Goal: Task Accomplishment & Management: Manage account settings

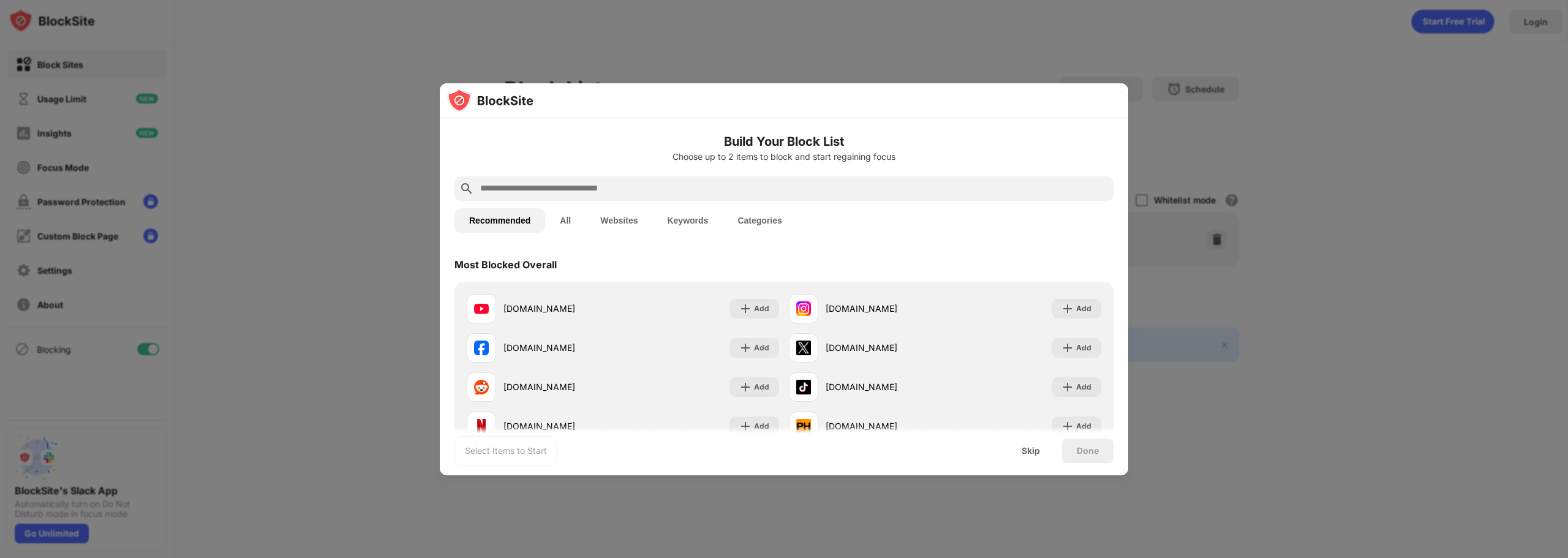
click at [528, 194] on input "text" at bounding box center [794, 189] width 630 height 14
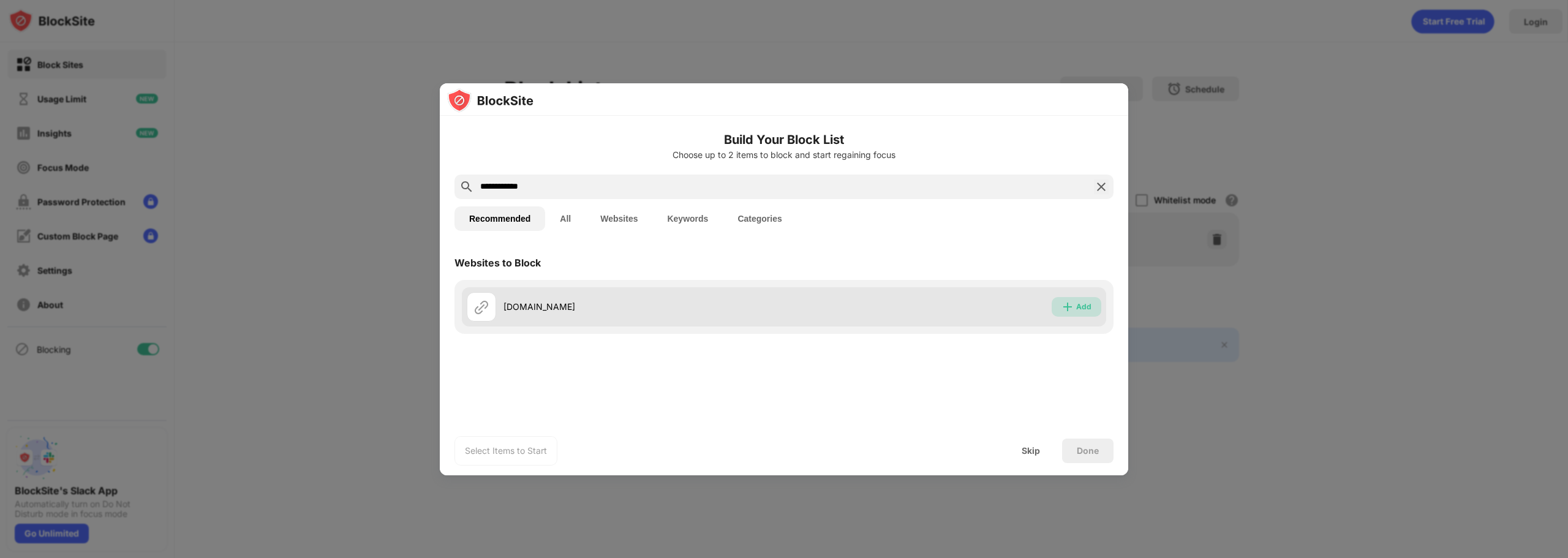
click at [1071, 297] on div "Add" at bounding box center [1076, 307] width 49 height 19
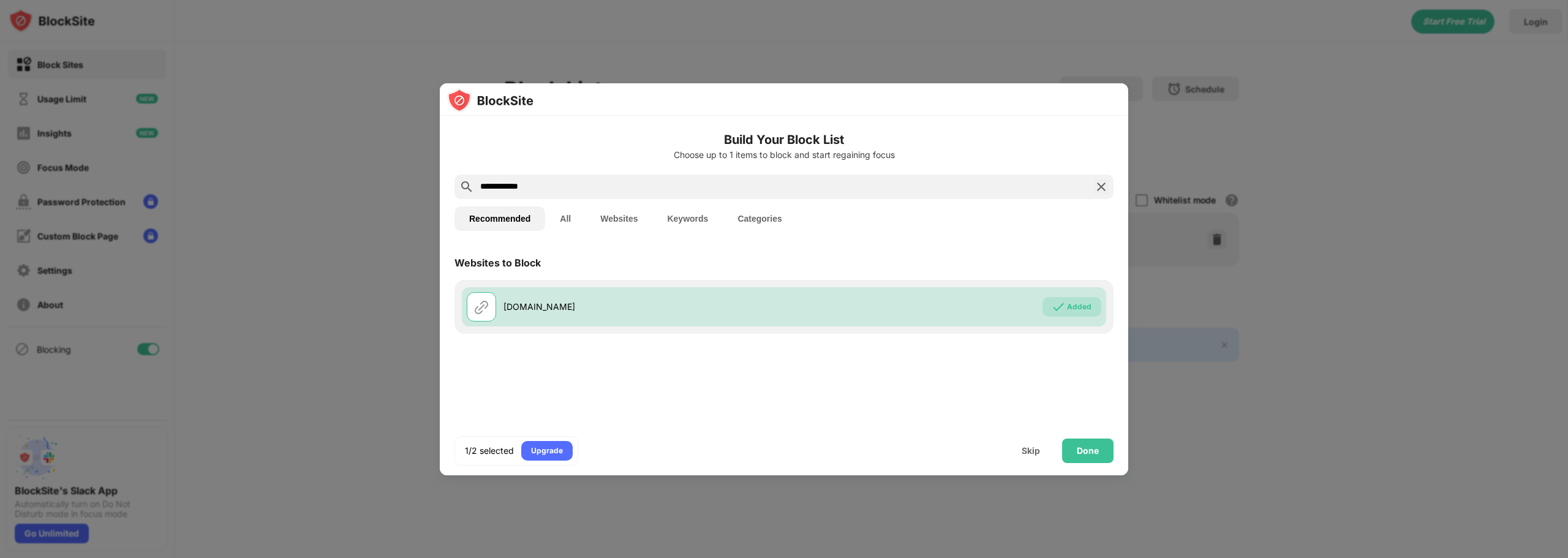
click at [527, 185] on input "**********" at bounding box center [784, 187] width 610 height 14
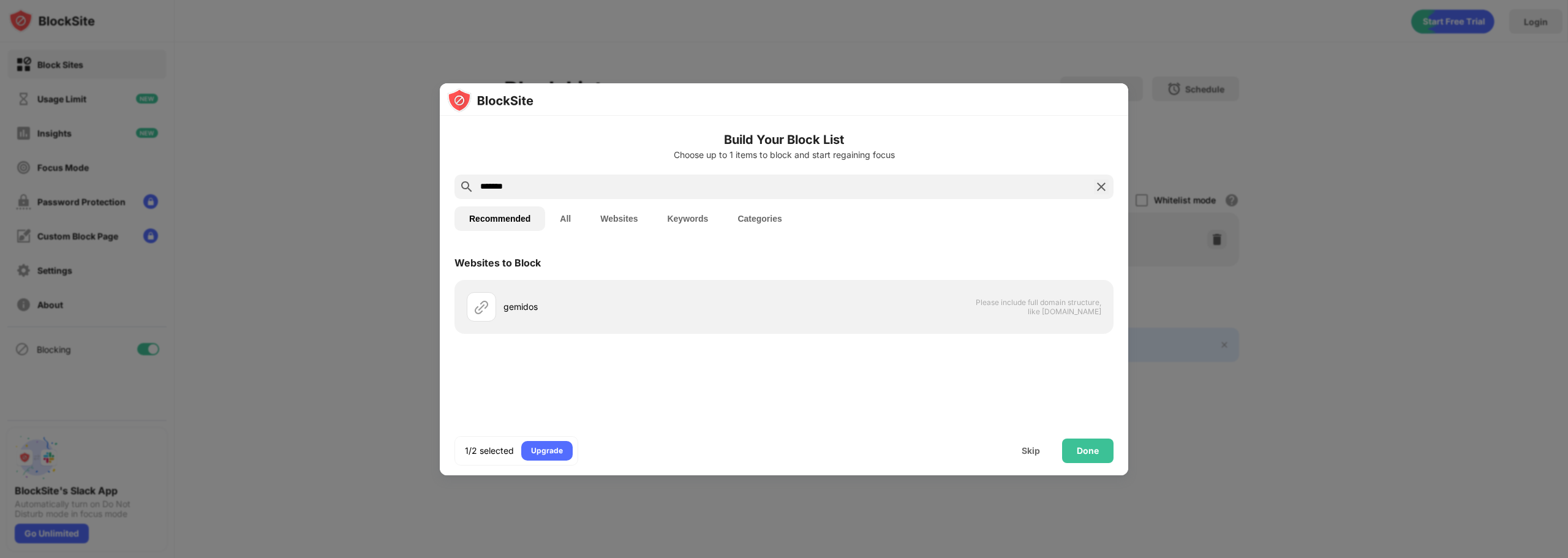
click at [536, 183] on input "*******" at bounding box center [784, 187] width 610 height 14
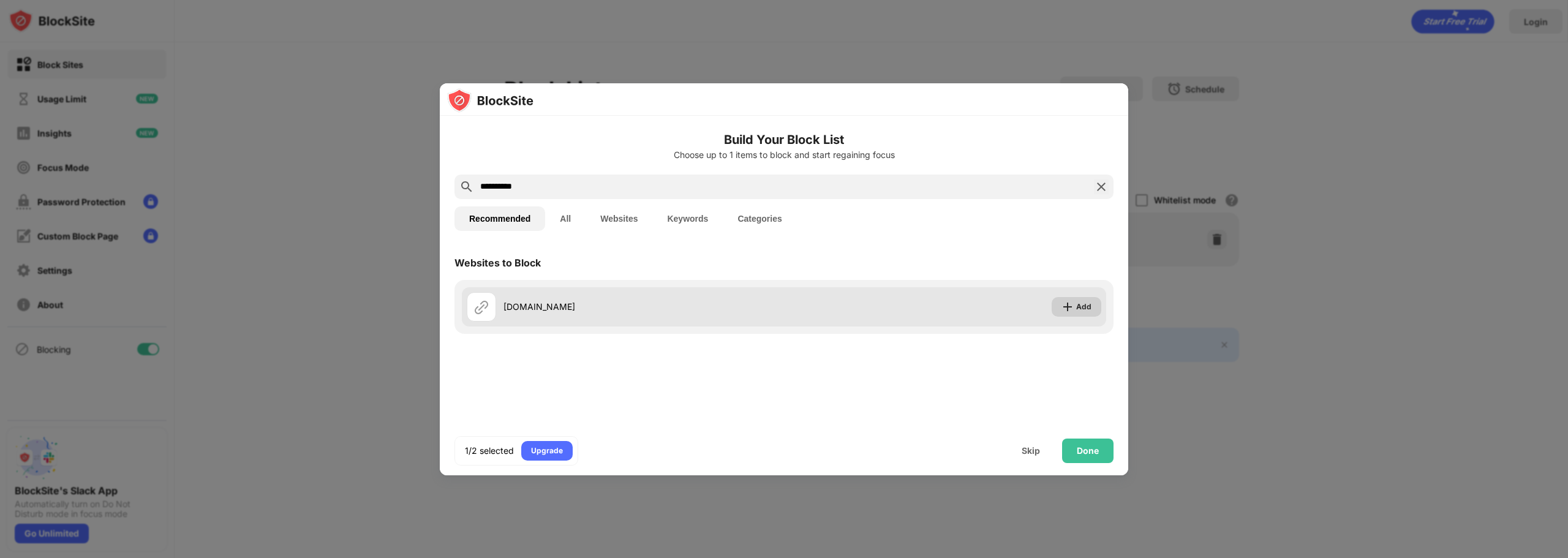
type input "**********"
click at [1065, 311] on img at bounding box center [1068, 307] width 13 height 13
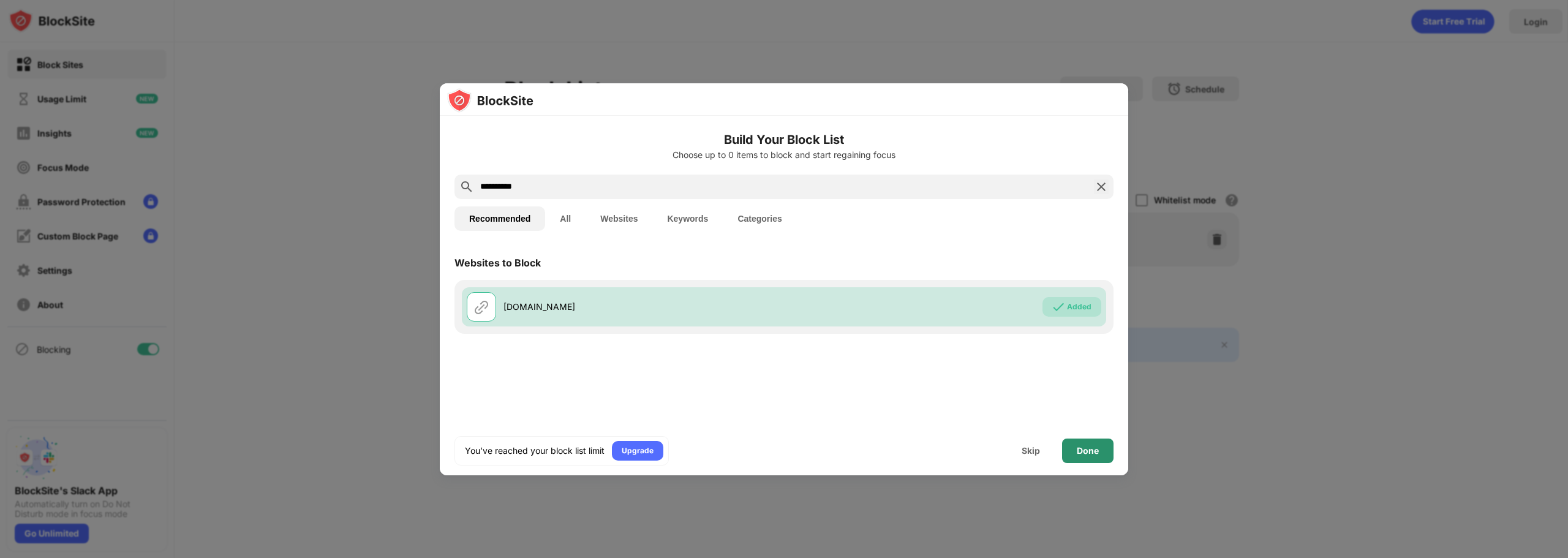
click at [1099, 455] on div "Done" at bounding box center [1088, 451] width 51 height 24
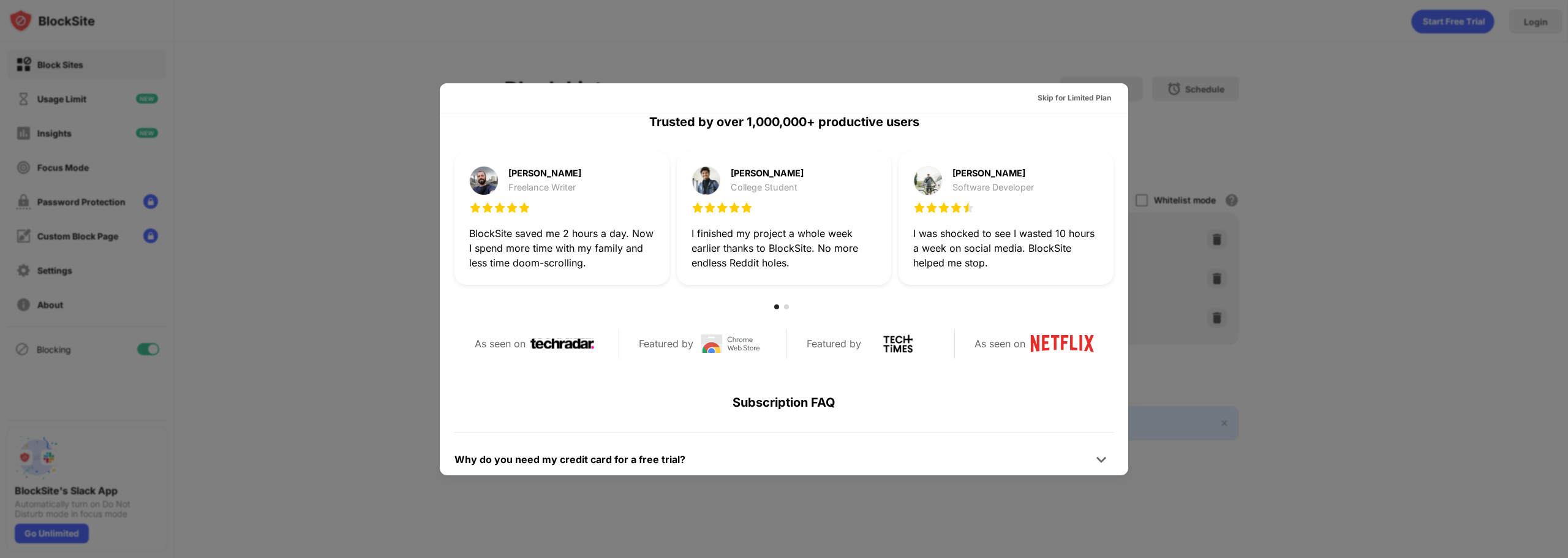
scroll to position [368, 0]
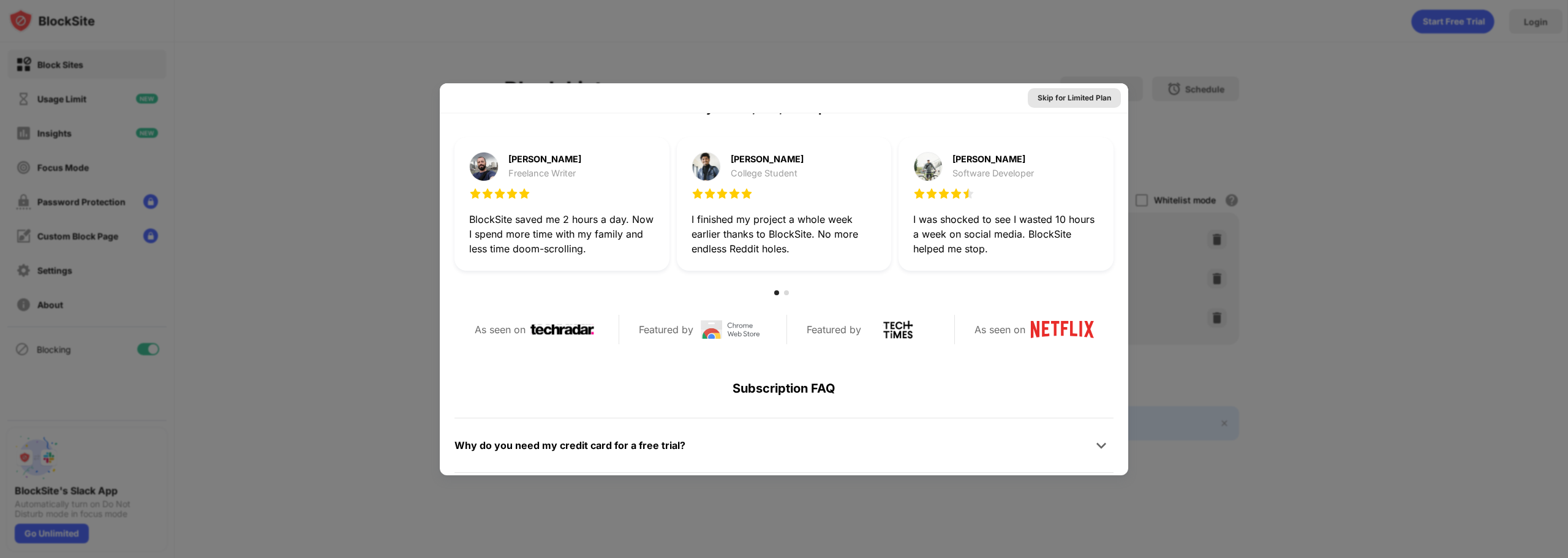
click at [1047, 100] on div "Skip for Limited Plan" at bounding box center [1074, 98] width 73 height 13
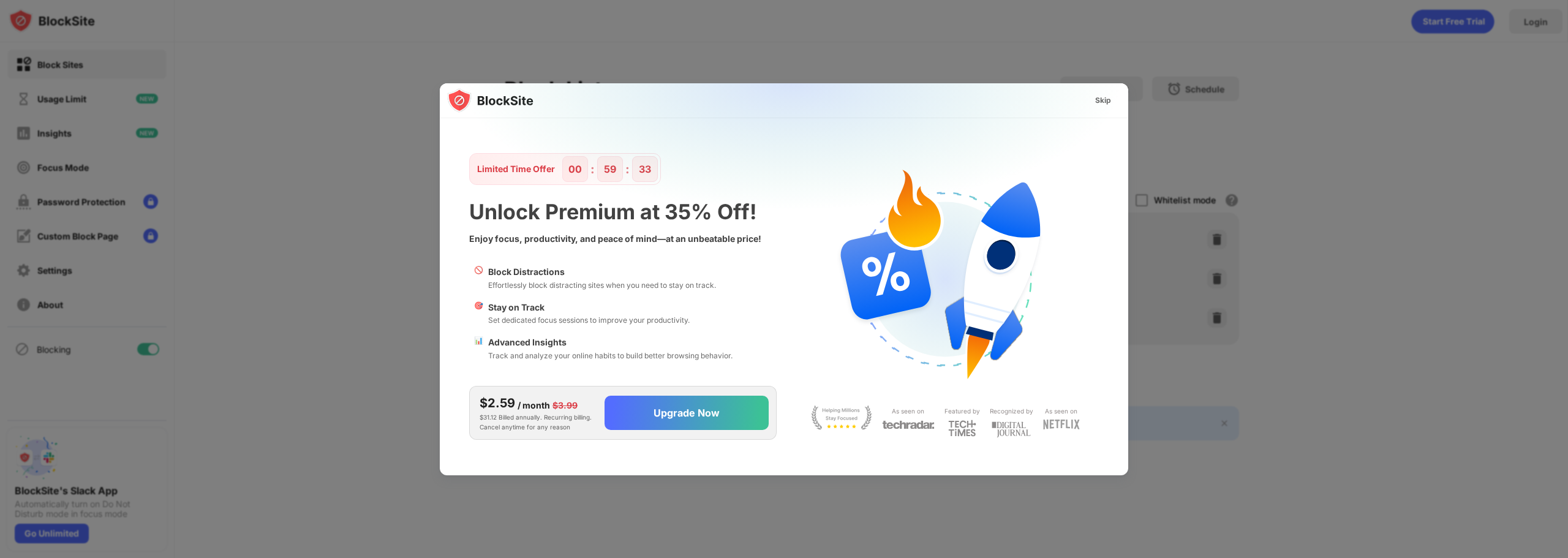
scroll to position [0, 0]
click at [1097, 103] on div "Skip" at bounding box center [1102, 101] width 16 height 13
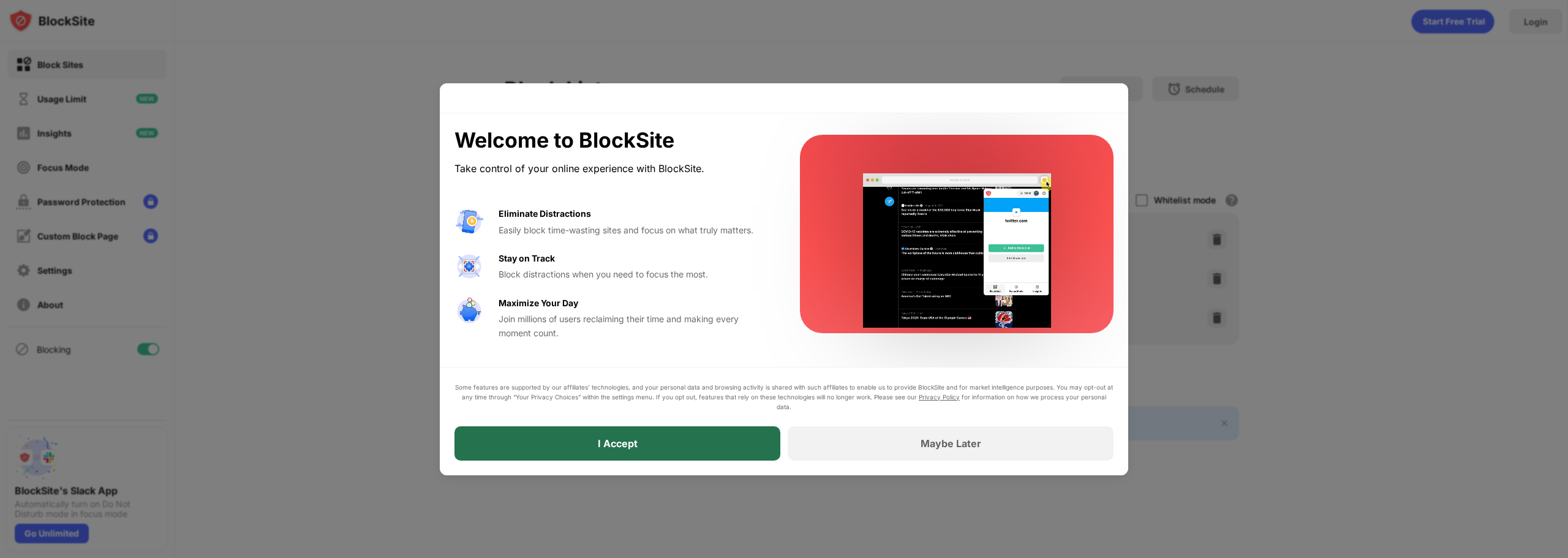
click at [724, 445] on div "I Accept" at bounding box center [617, 443] width 326 height 34
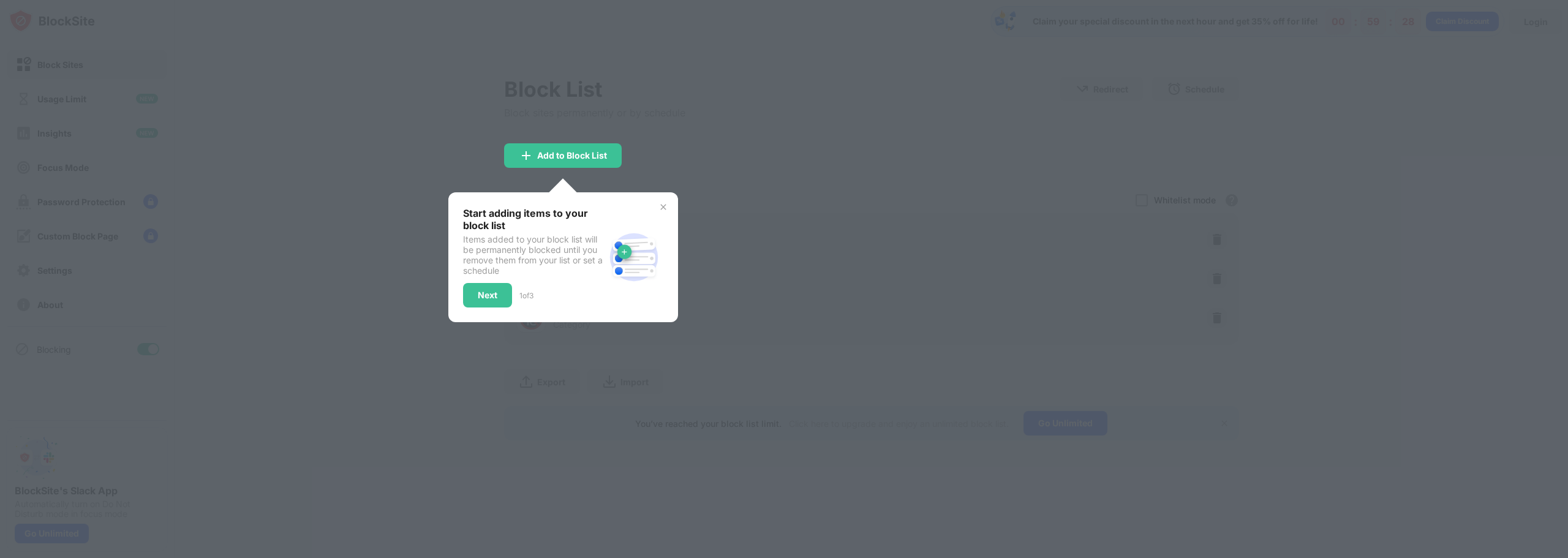
click at [667, 197] on div "Start adding items to your block list Items added to your block list will be pe…" at bounding box center [563, 257] width 230 height 130
click at [666, 202] on img at bounding box center [664, 207] width 10 height 10
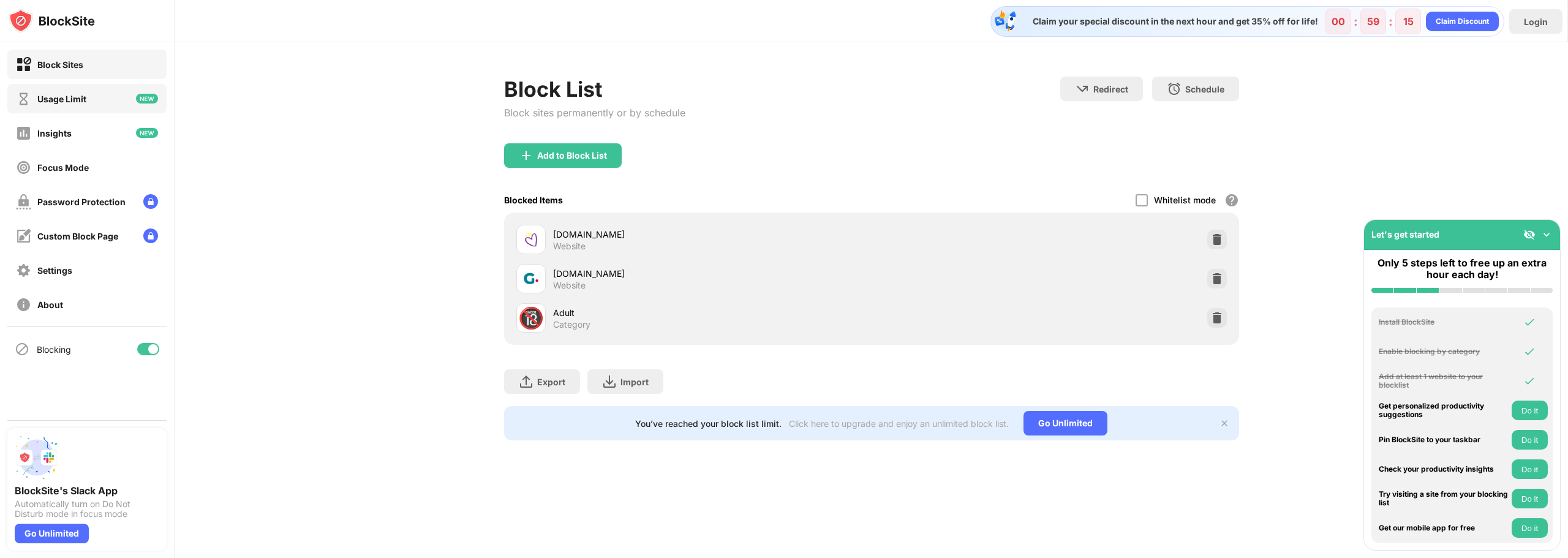
click at [71, 101] on div "Usage Limit" at bounding box center [62, 99] width 49 height 11
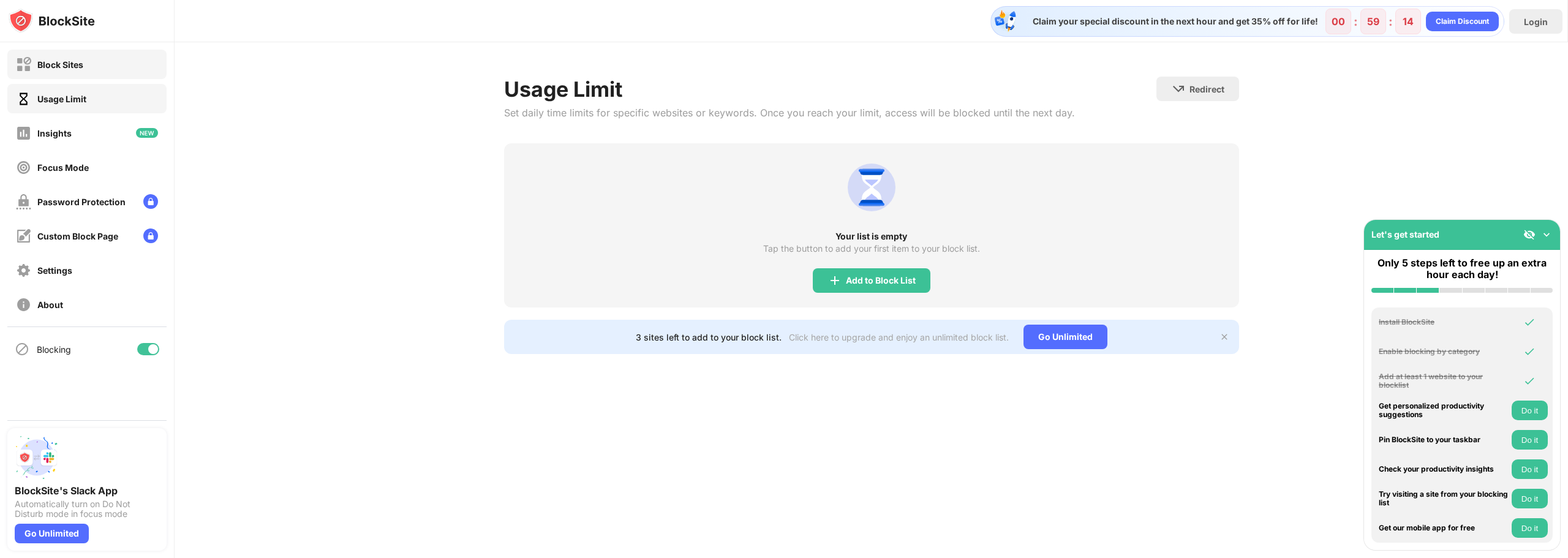
click at [80, 65] on div "Block Sites" at bounding box center [60, 65] width 46 height 11
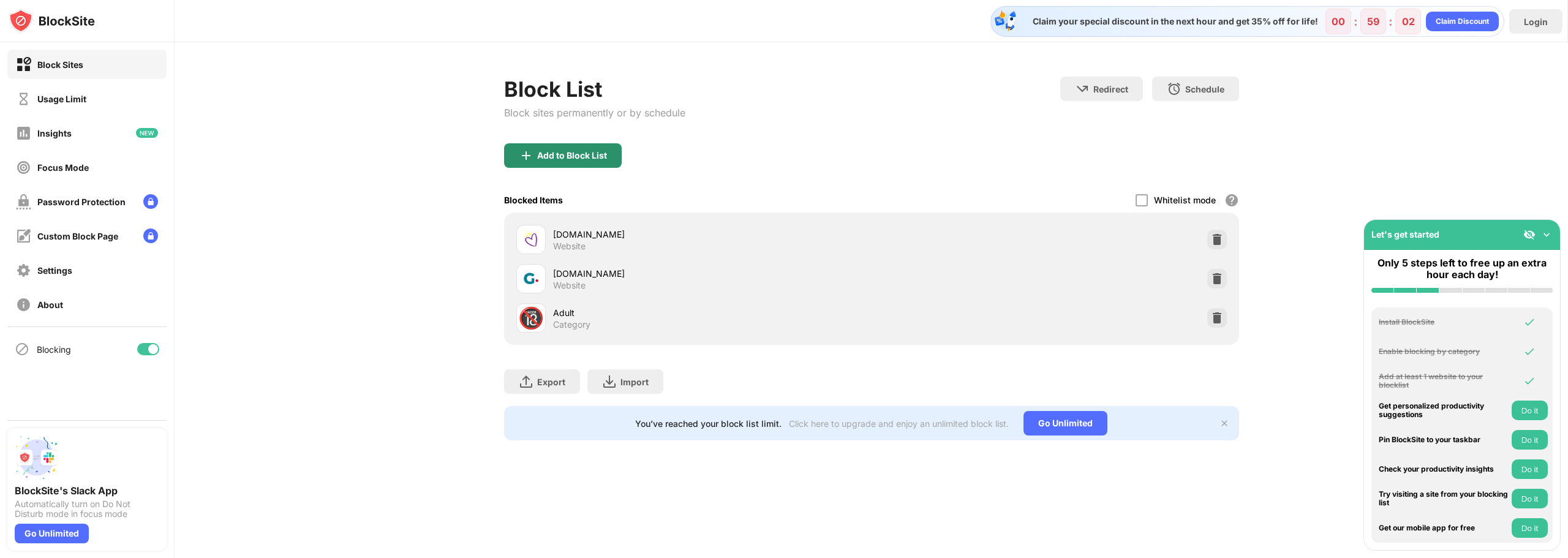
click at [554, 148] on div "Add to Block List" at bounding box center [563, 155] width 118 height 24
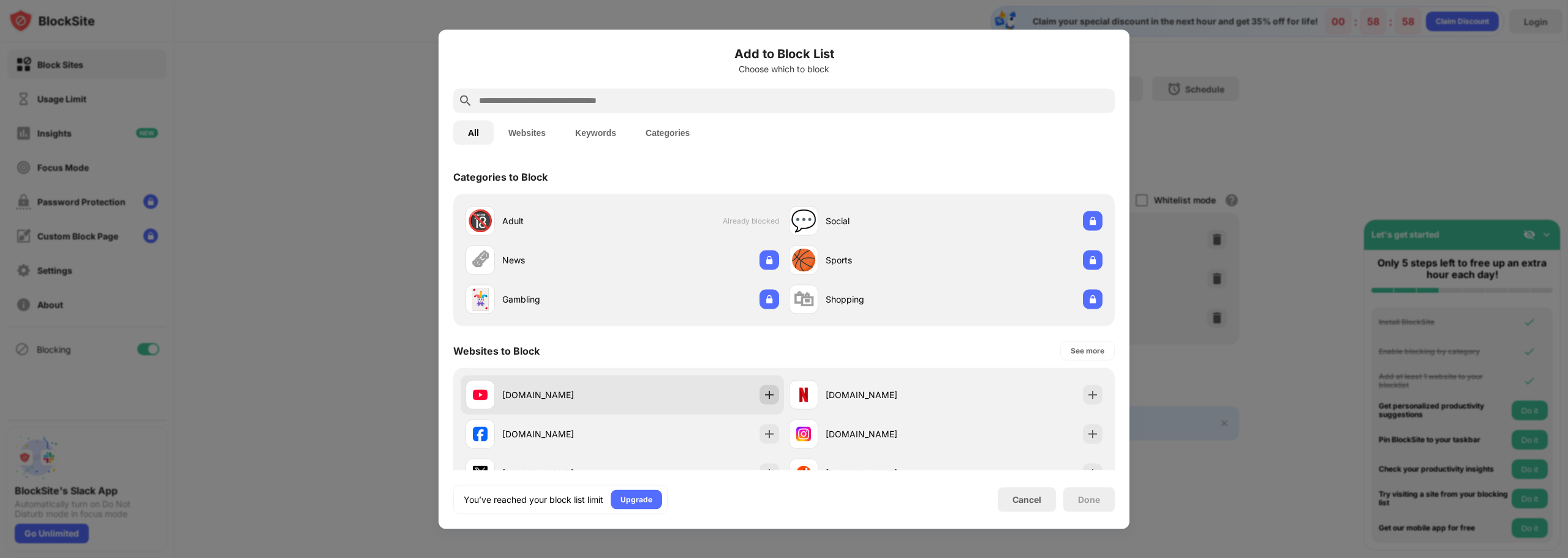
click at [762, 404] on div at bounding box center [769, 394] width 19 height 19
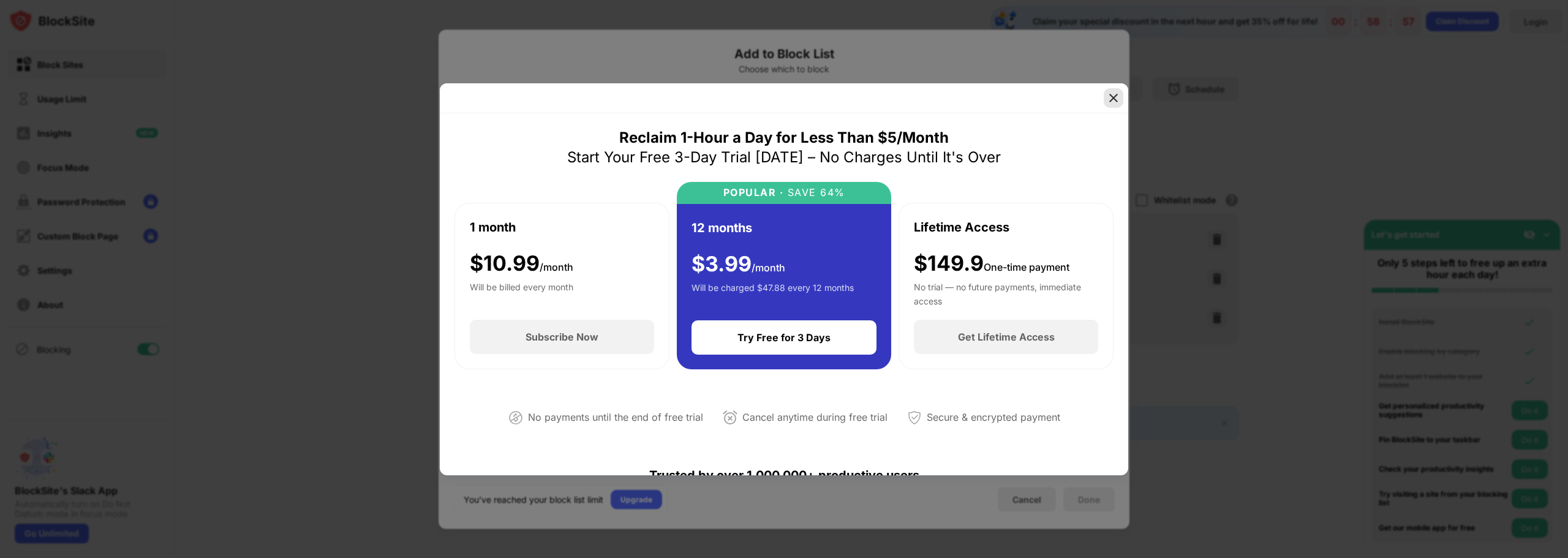
click at [1115, 103] on img at bounding box center [1114, 98] width 13 height 13
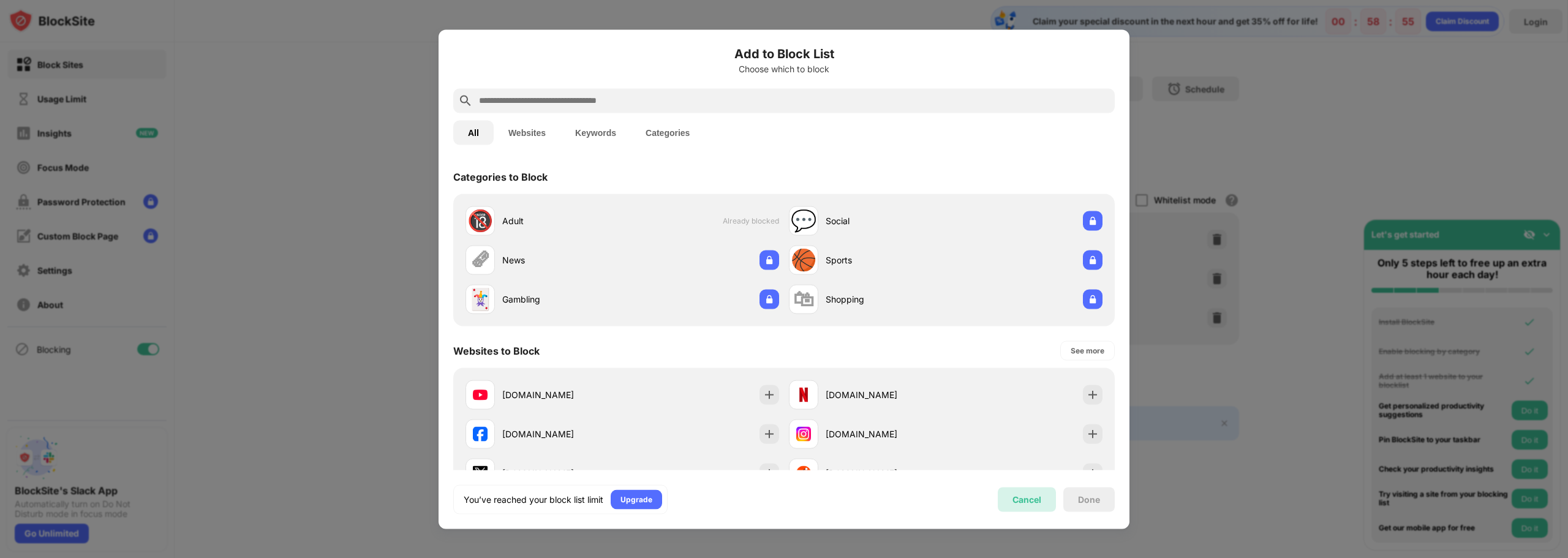
click at [1032, 497] on div "Cancel" at bounding box center [1027, 500] width 29 height 11
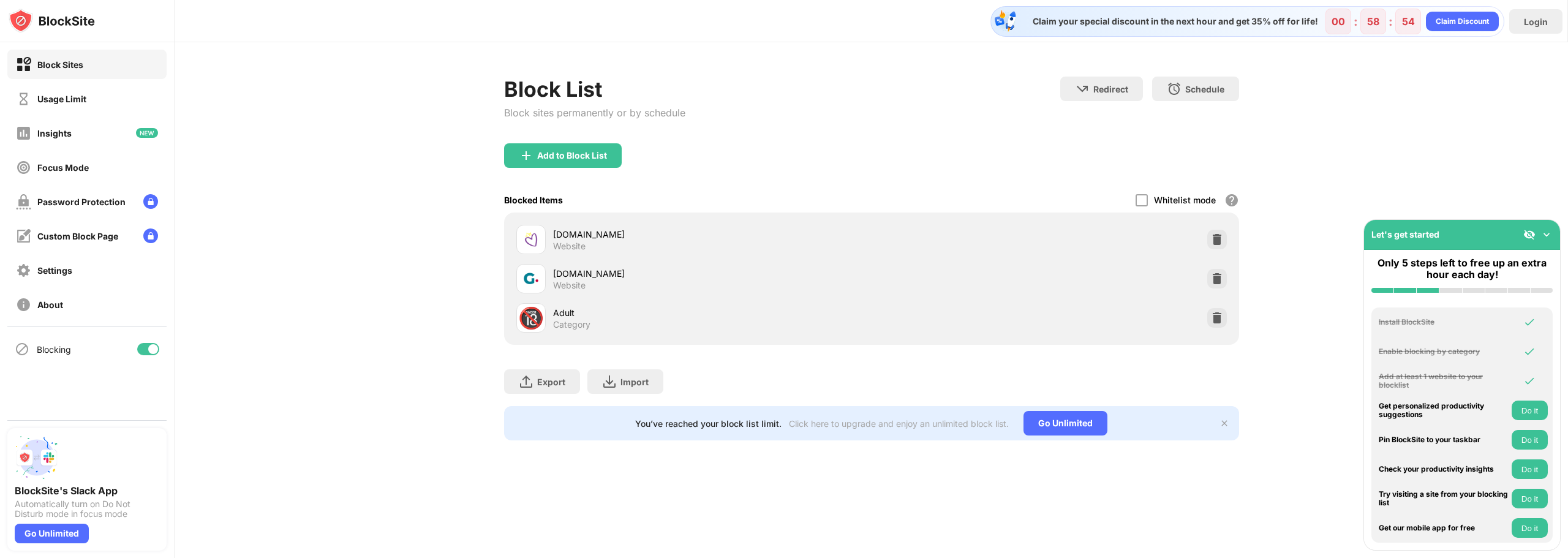
click at [1550, 237] on img at bounding box center [1547, 235] width 13 height 13
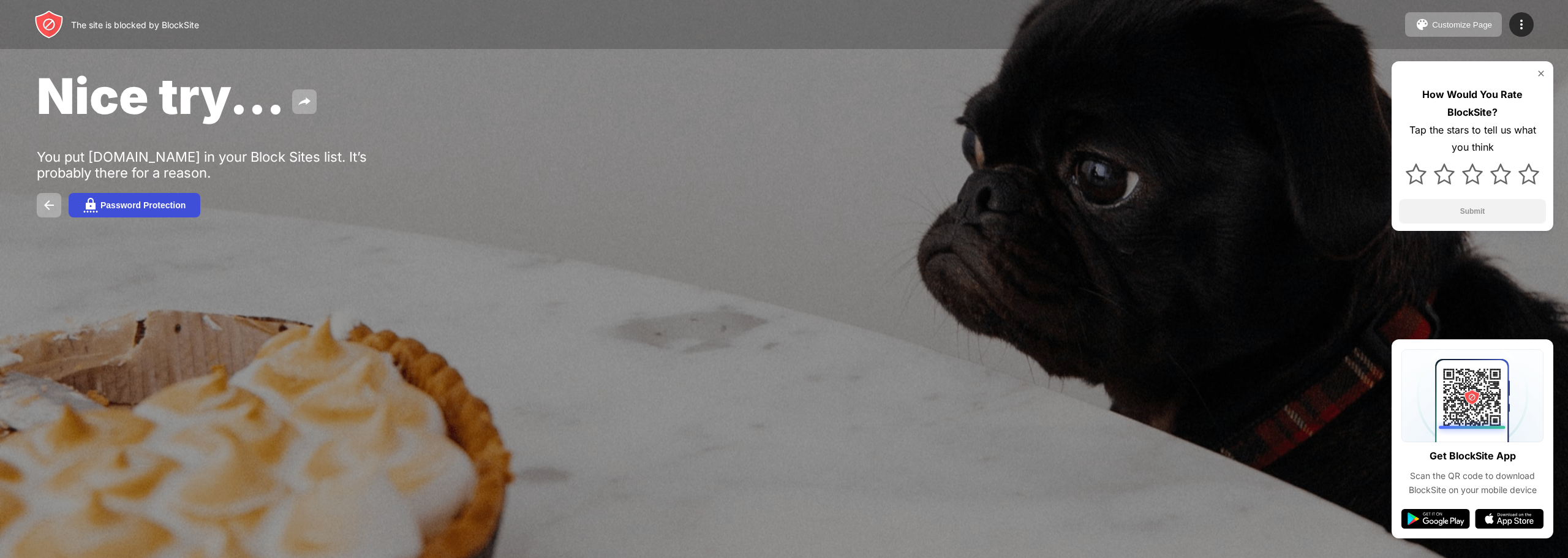
click at [113, 209] on div "Password Protection" at bounding box center [143, 205] width 85 height 10
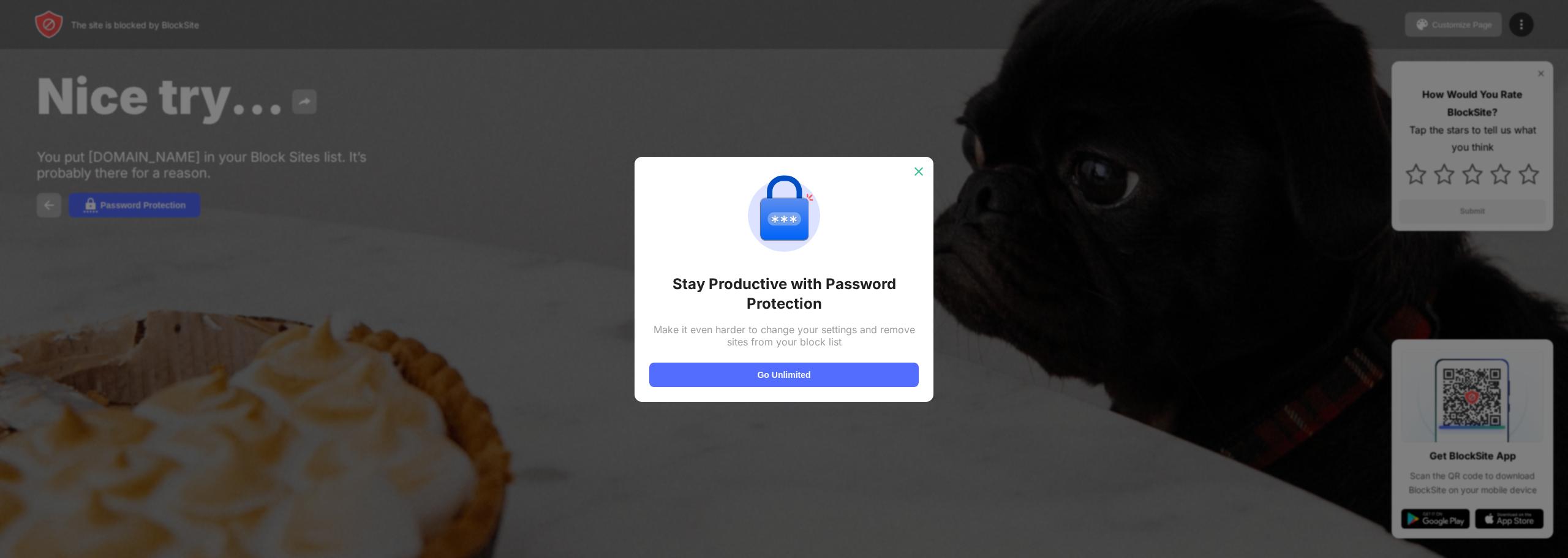
click at [921, 173] on img at bounding box center [919, 172] width 13 height 13
